Goal: Information Seeking & Learning: Learn about a topic

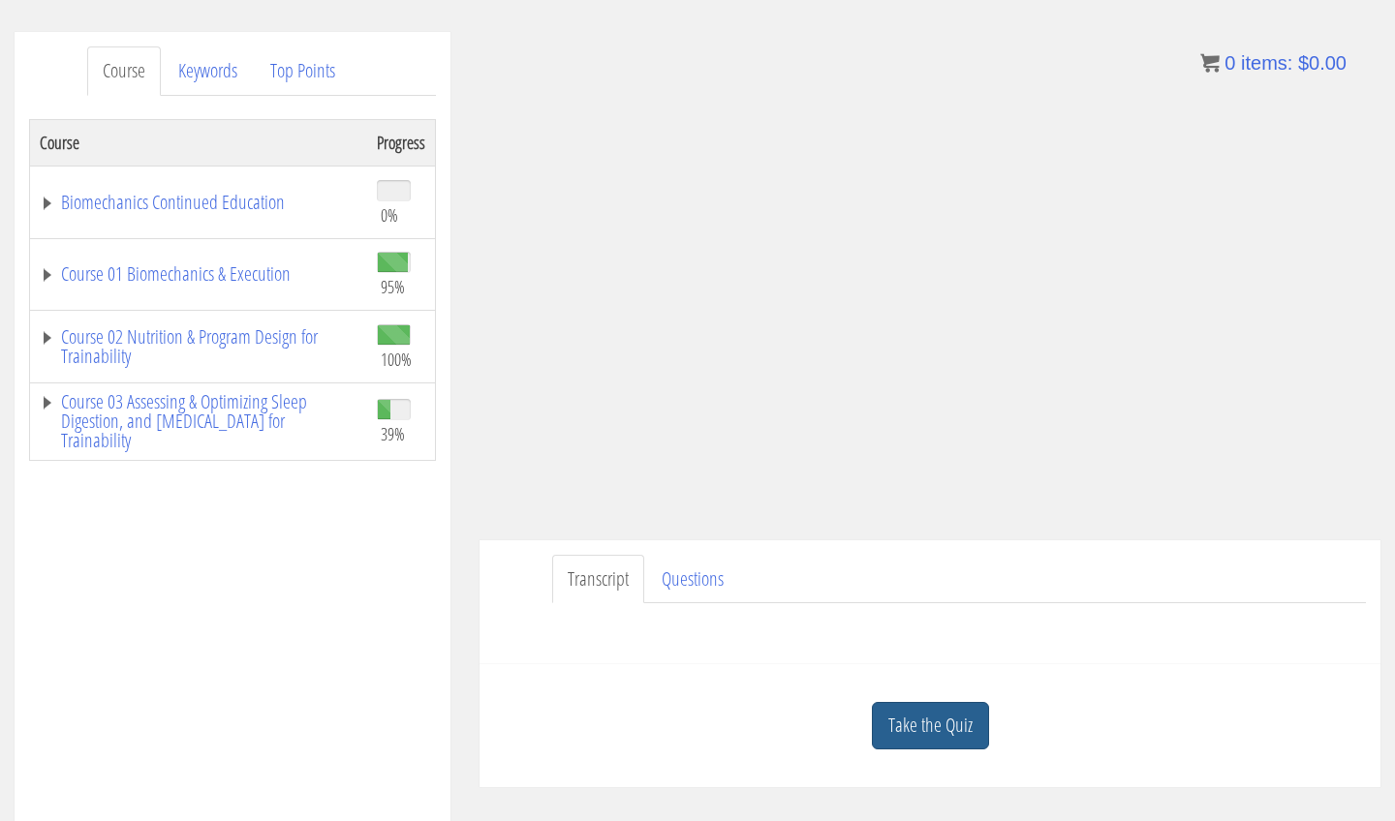
click at [960, 736] on link "Take the Quiz" at bounding box center [930, 725] width 117 height 47
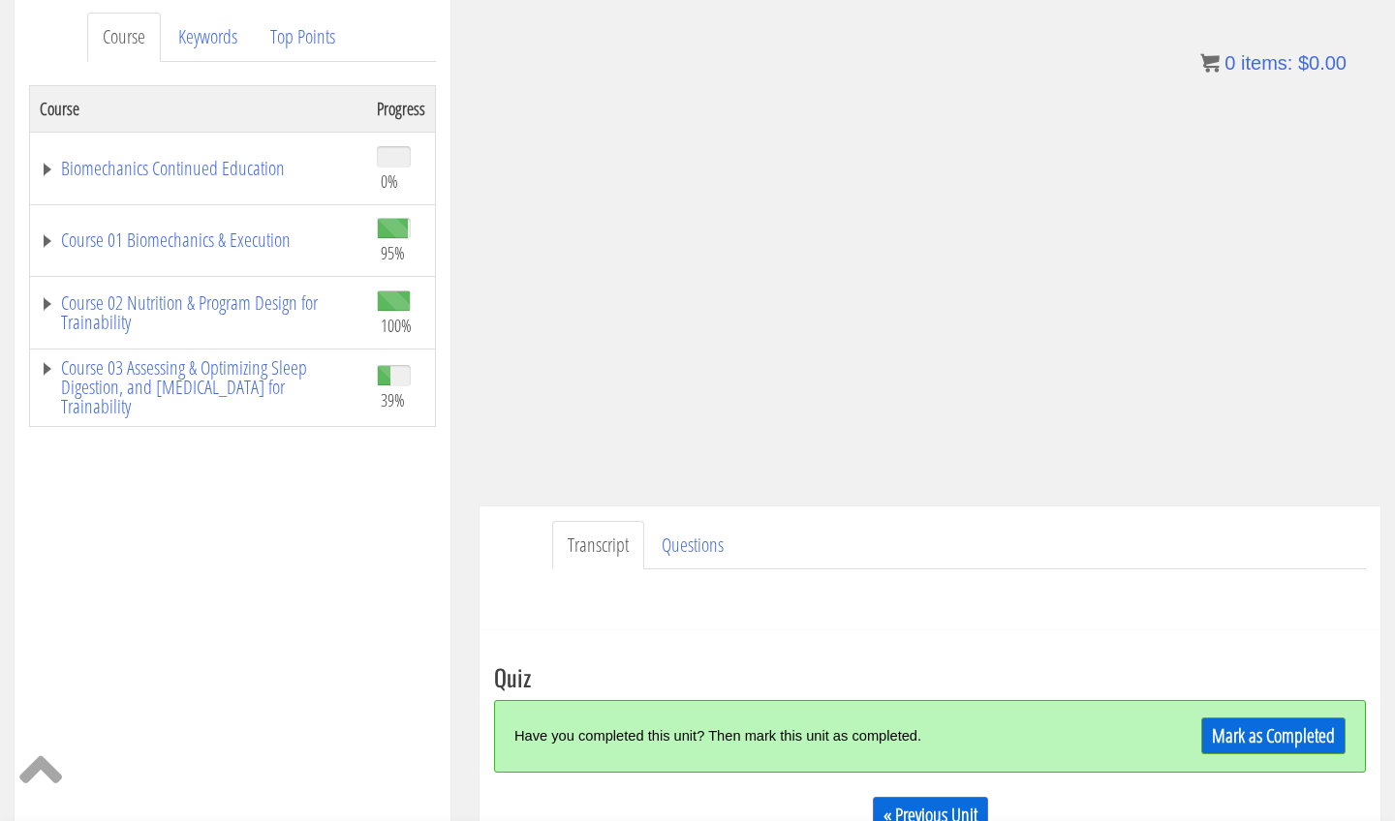
scroll to position [258, 0]
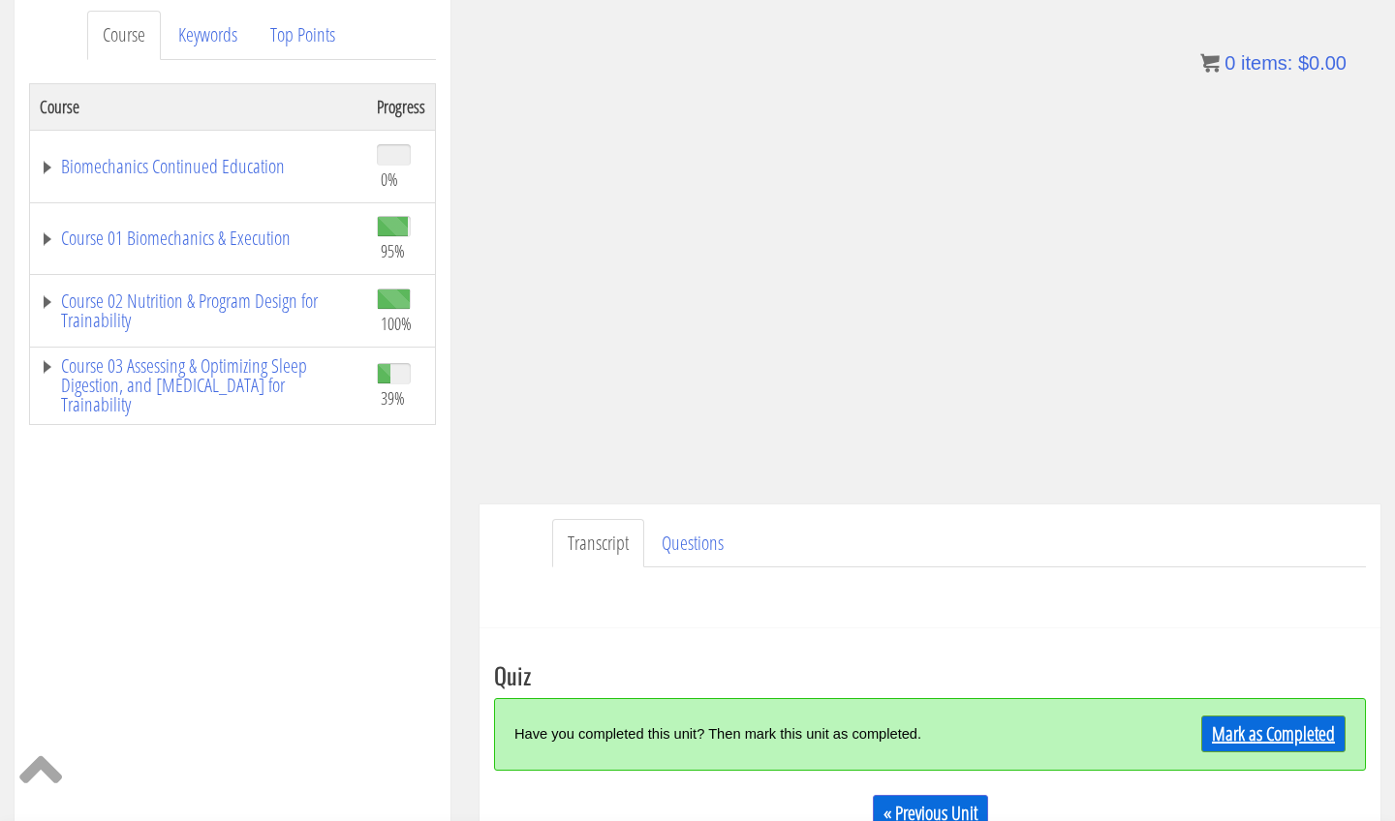
click at [1305, 732] on link "Mark as Completed" at bounding box center [1273, 734] width 144 height 37
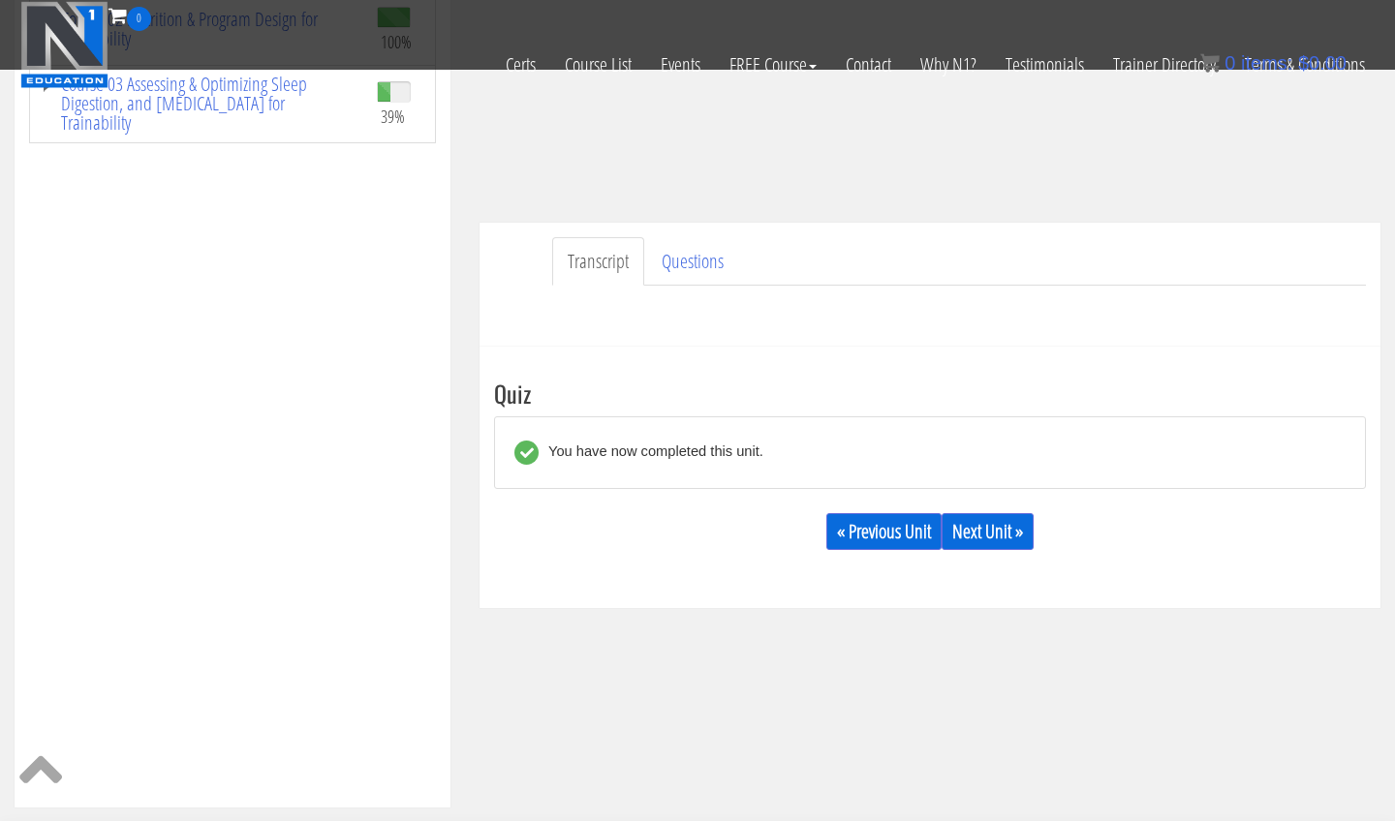
scroll to position [518, 0]
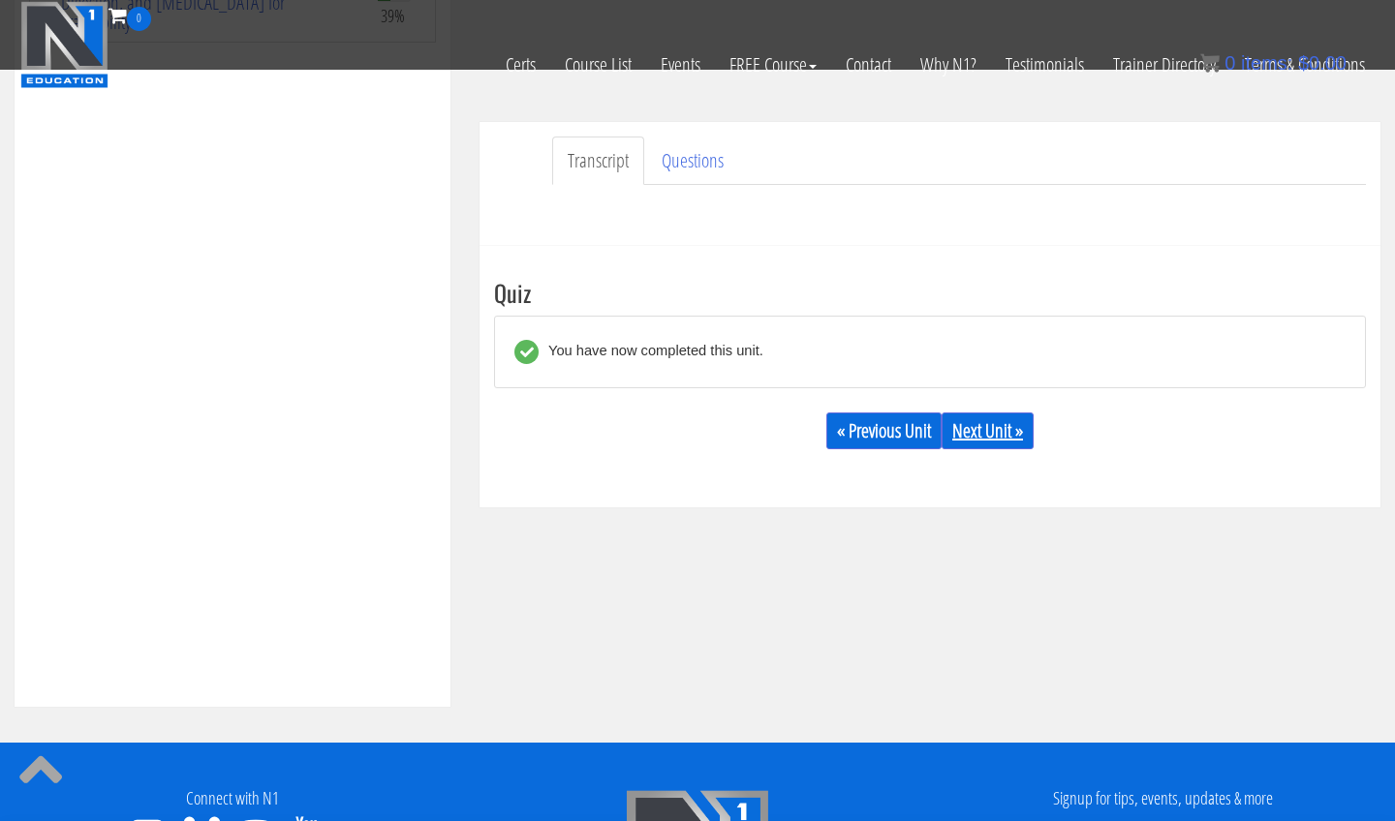
click at [979, 447] on link "Next Unit »" at bounding box center [988, 431] width 92 height 37
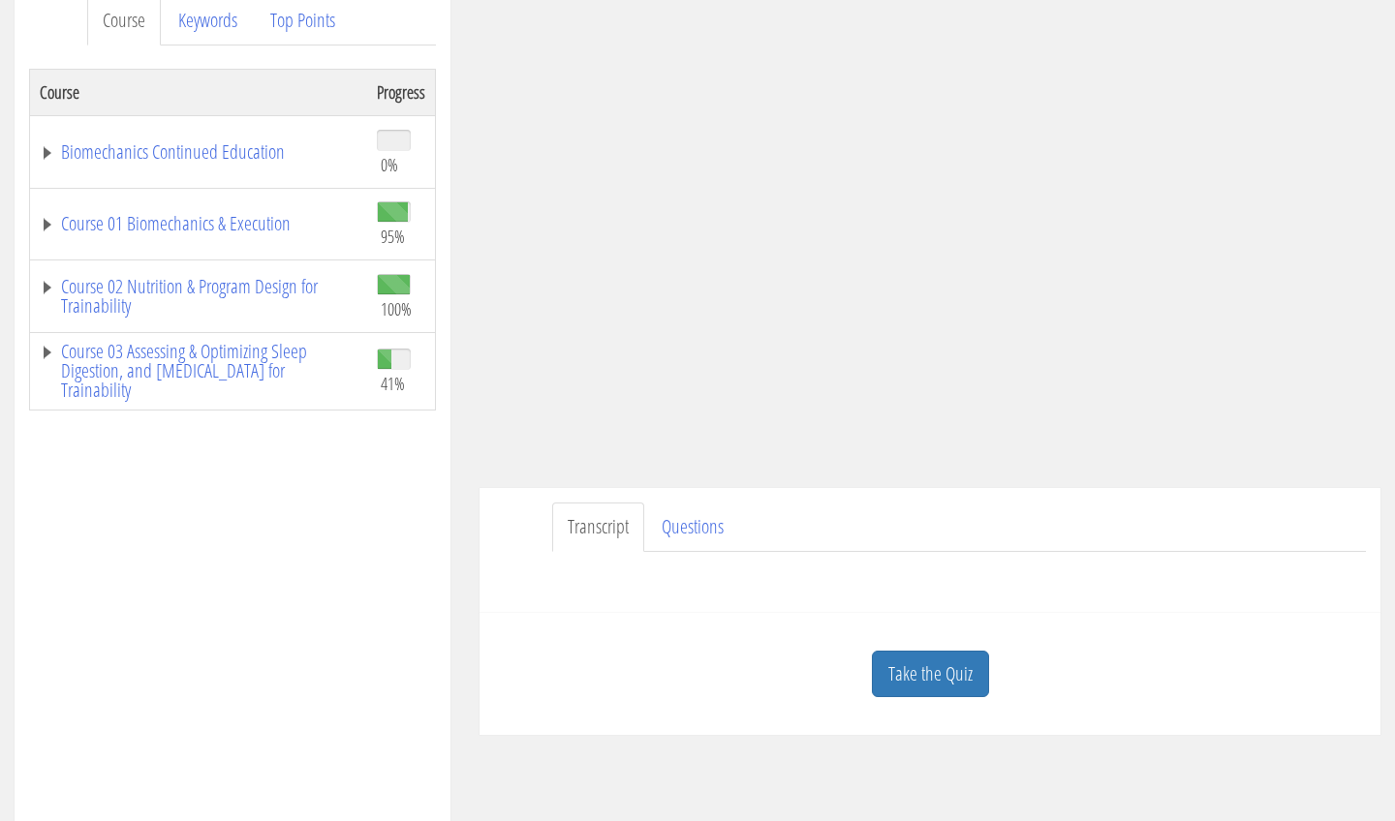
scroll to position [27, 0]
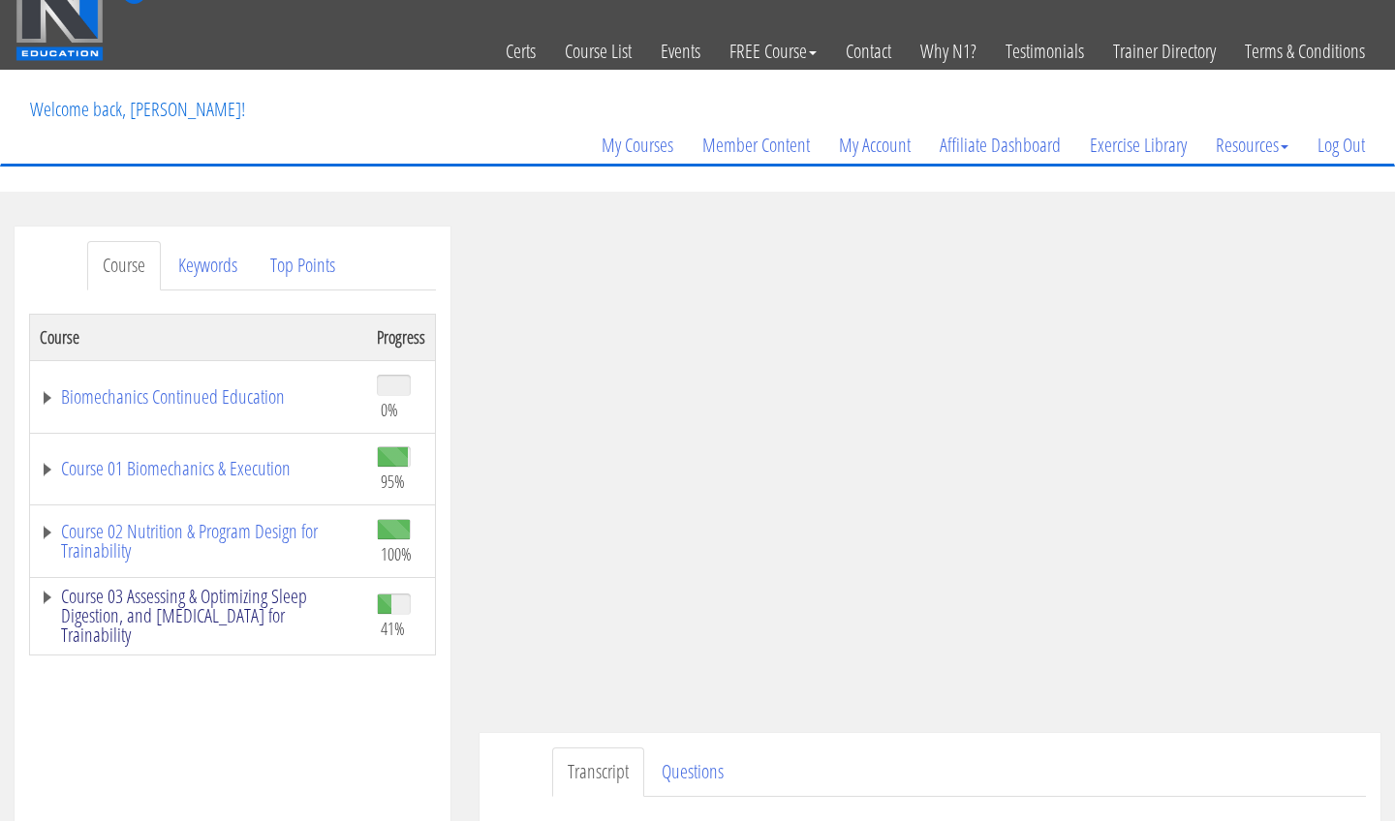
click at [296, 615] on link "Course 03 Assessing & Optimizing Sleep Digestion, and [MEDICAL_DATA] for Traina…" at bounding box center [199, 616] width 318 height 58
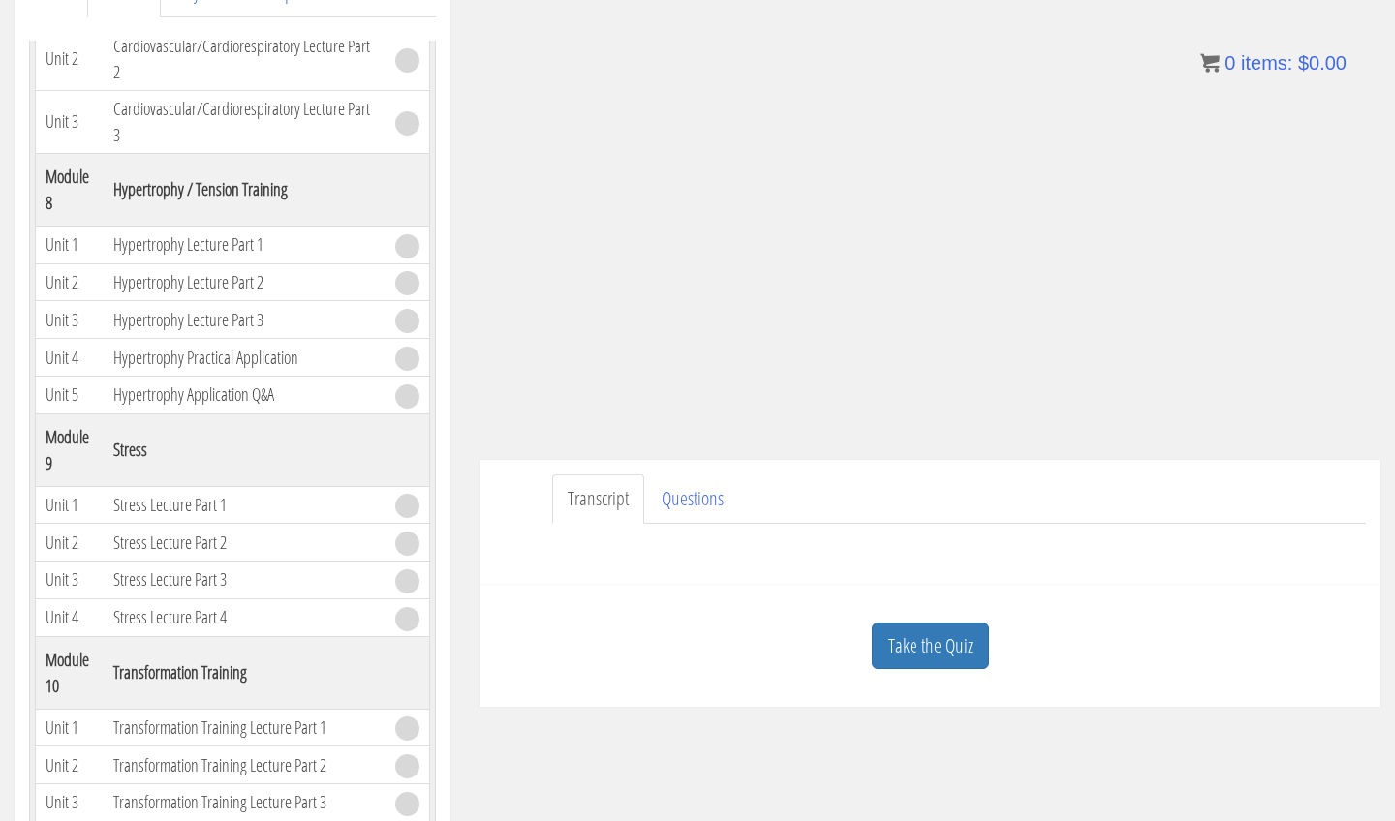
scroll to position [300, 0]
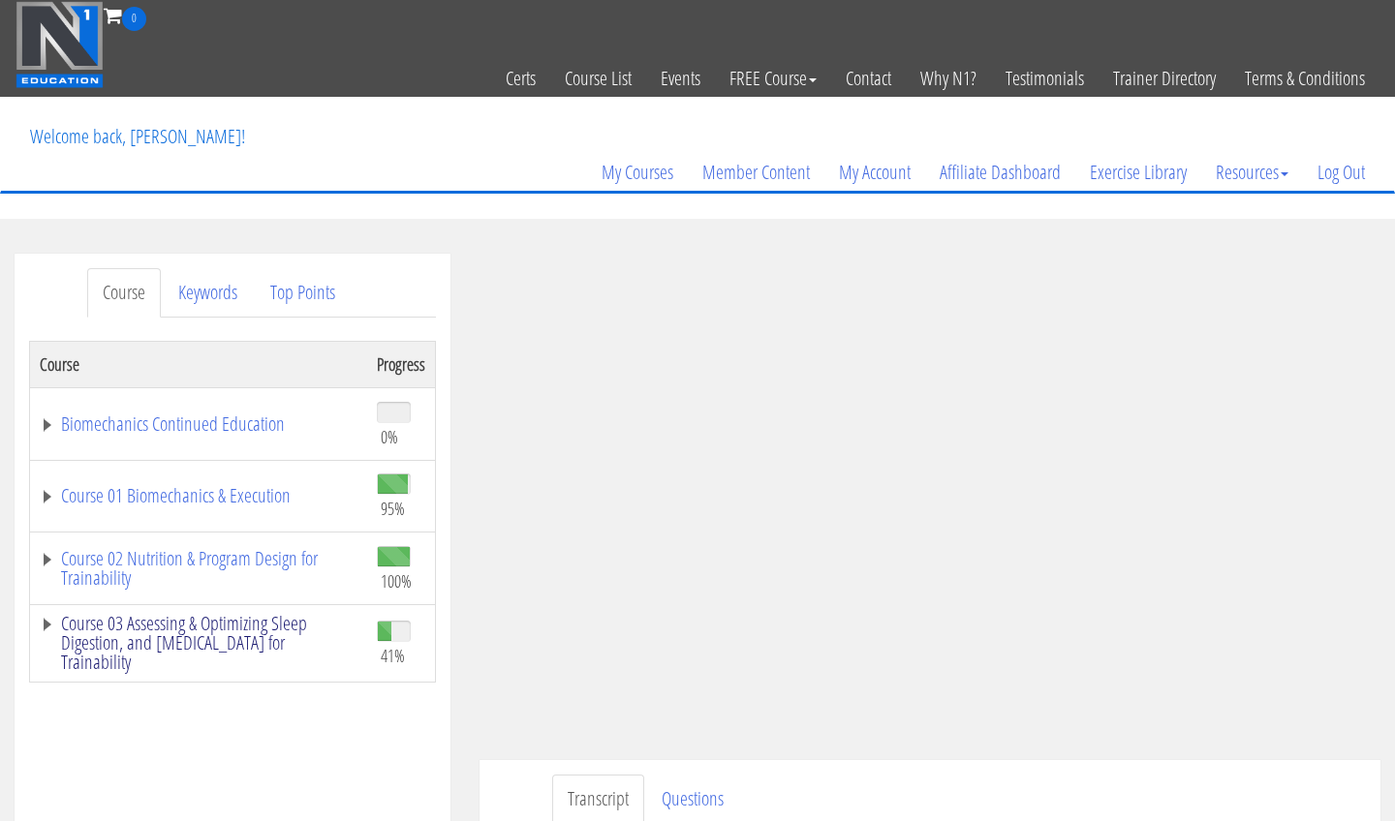
click at [95, 642] on link "Course 03 Assessing & Optimizing Sleep Digestion, and [MEDICAL_DATA] for Traina…" at bounding box center [199, 643] width 318 height 58
